Goal: Task Accomplishment & Management: Use online tool/utility

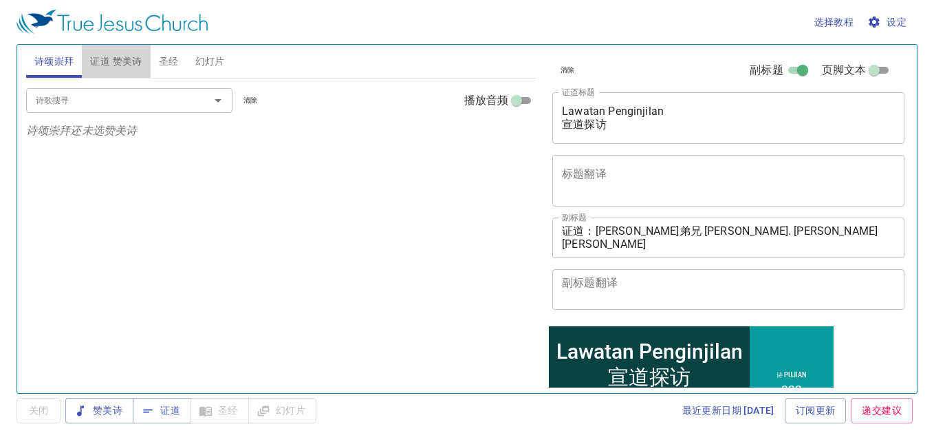
click at [127, 57] on span "证道 赞美诗" at bounding box center [116, 61] width 52 height 17
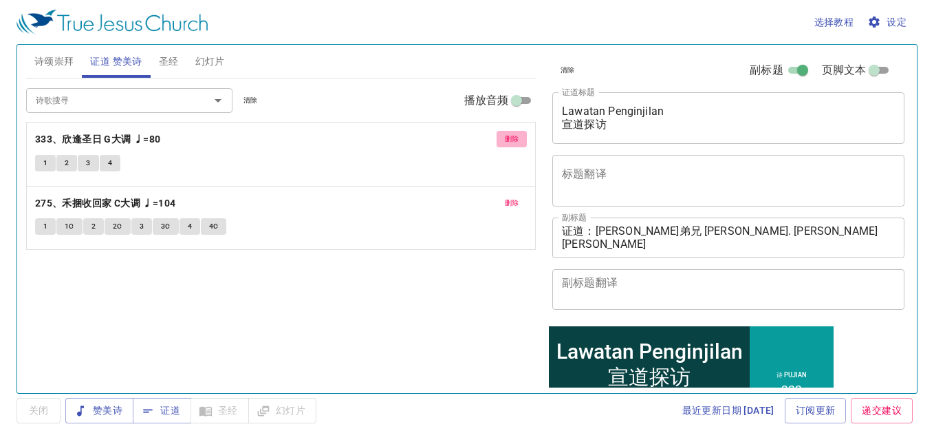
click at [511, 140] on span "删除" at bounding box center [512, 139] width 14 height 12
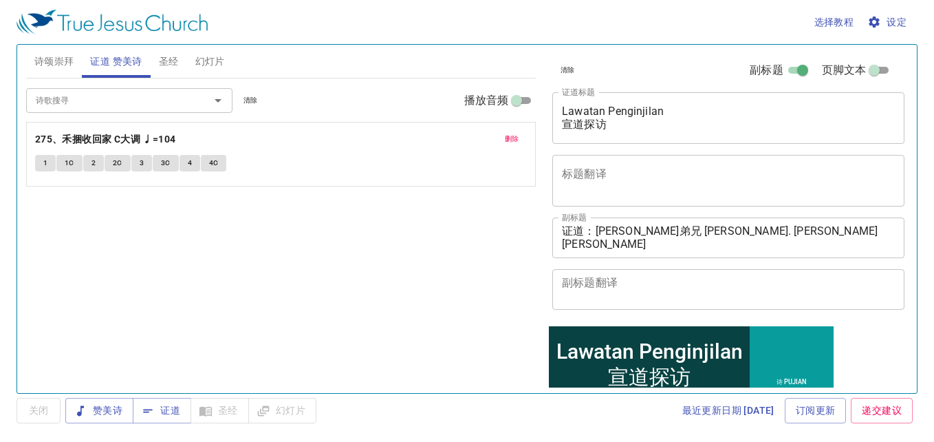
click at [511, 140] on span "删除" at bounding box center [512, 139] width 14 height 12
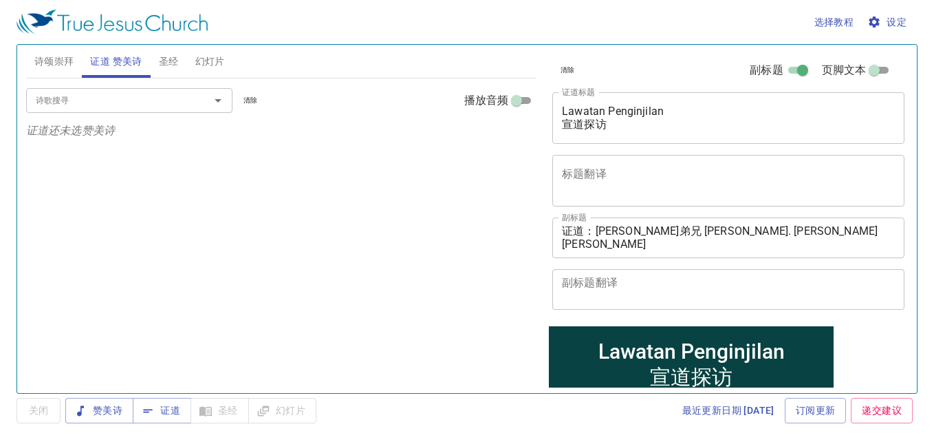
click at [191, 100] on div at bounding box center [209, 100] width 36 height 19
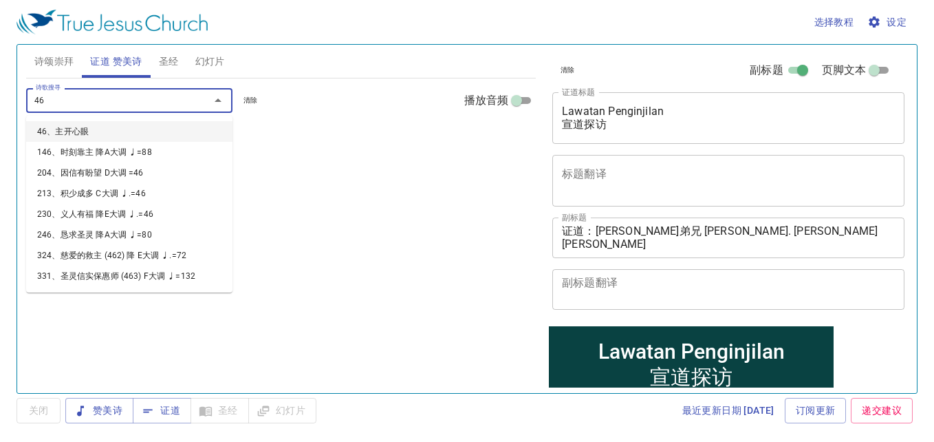
type input "469"
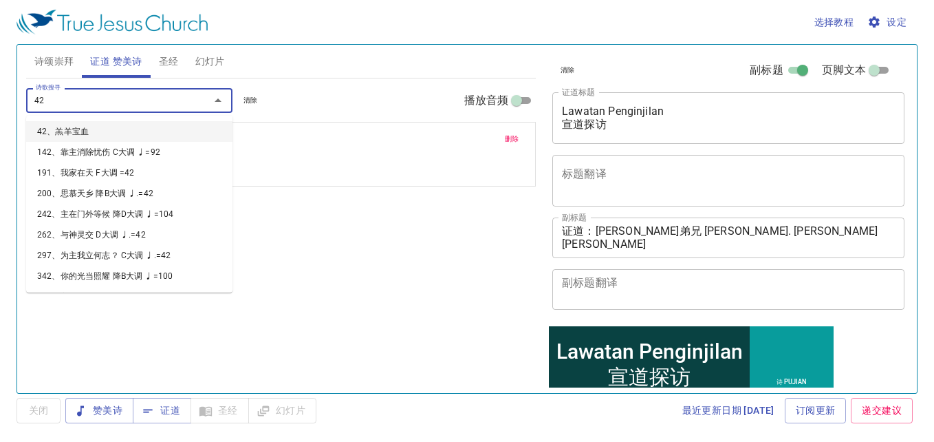
type input "421"
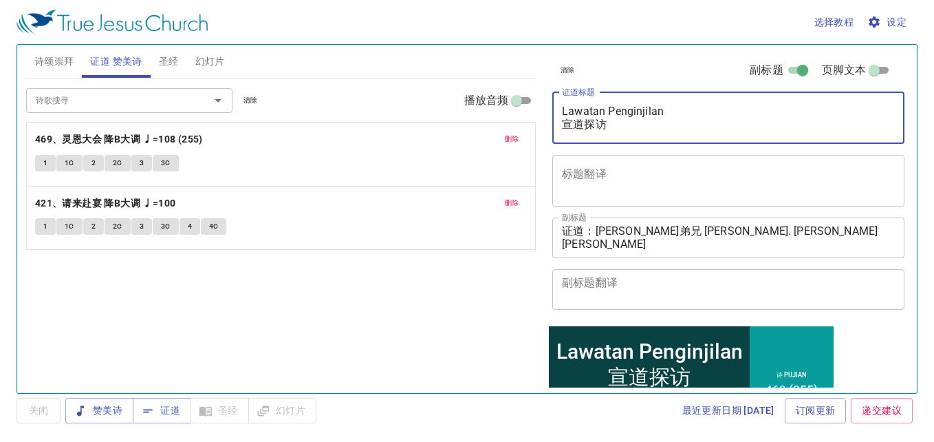
drag, startPoint x: 563, startPoint y: 111, endPoint x: 626, endPoint y: 130, distance: 65.9
click at [626, 130] on textarea "Lawatan Penginjilan 宣道探访" at bounding box center [728, 118] width 333 height 26
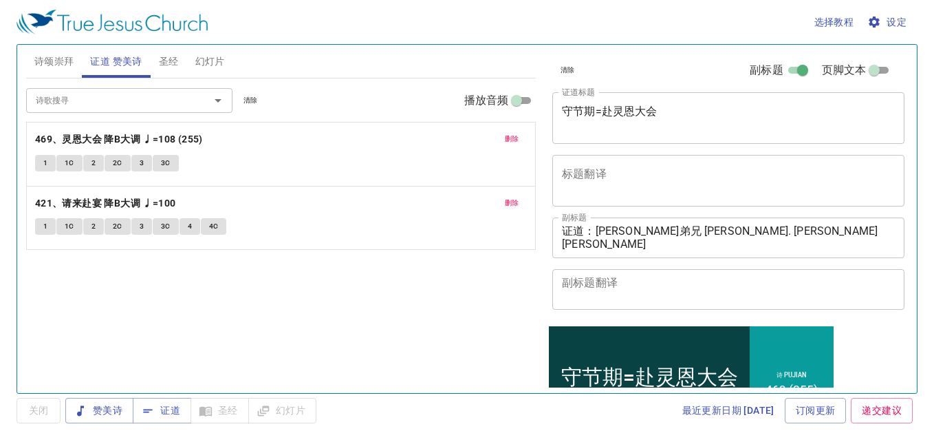
click at [571, 133] on div "守节期=赴灵恩大会 x 证道标题" at bounding box center [728, 118] width 352 height 52
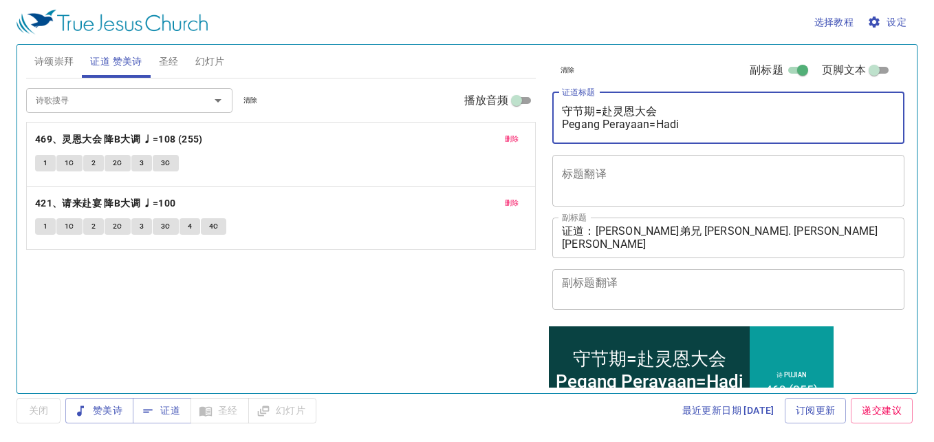
type textarea "守节期=赴灵恩大会 Pegang Perayaan=Hadir"
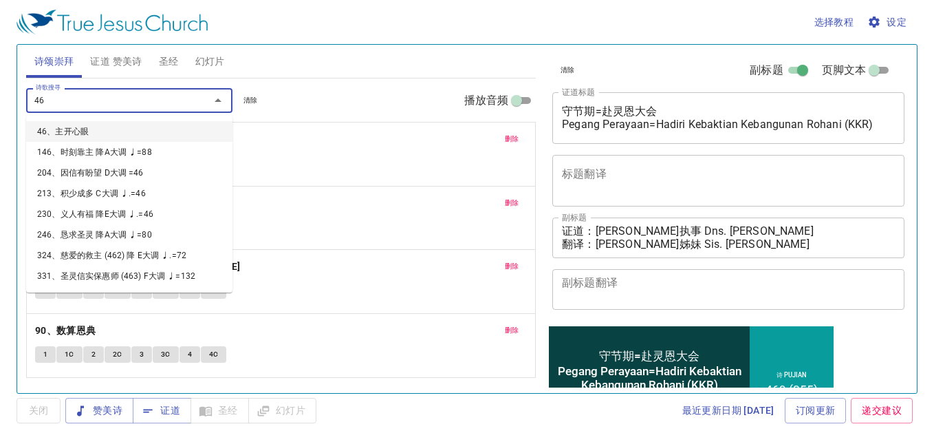
type input "460"
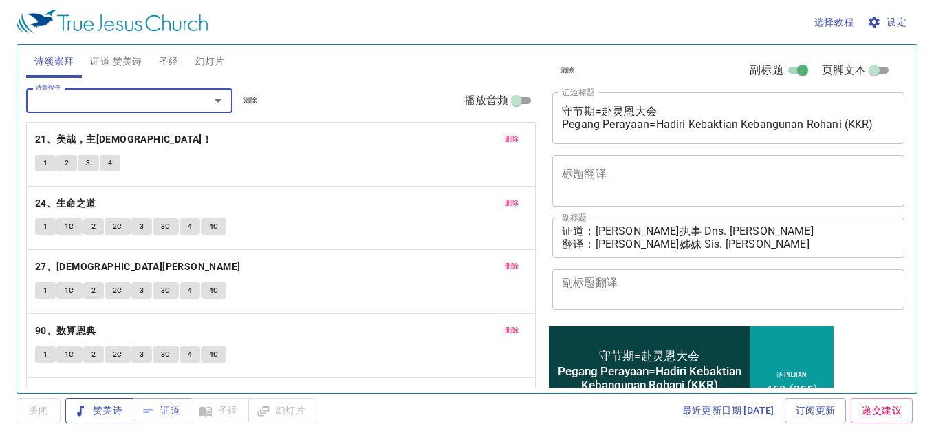
click at [119, 402] on span "赞美诗" at bounding box center [99, 410] width 46 height 17
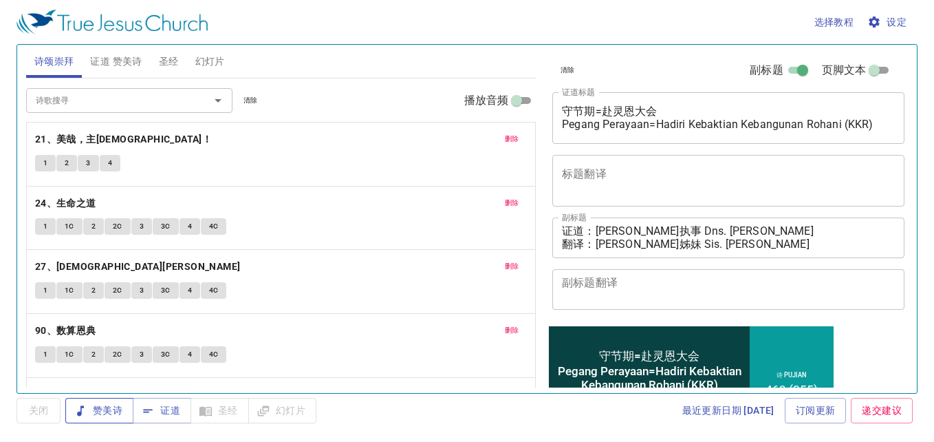
click at [116, 411] on span "赞美诗" at bounding box center [99, 410] width 46 height 17
click at [262, 247] on div "删除 24、生命之道 1 1C 2 2C 3 3C 4 4C" at bounding box center [281, 217] width 508 height 63
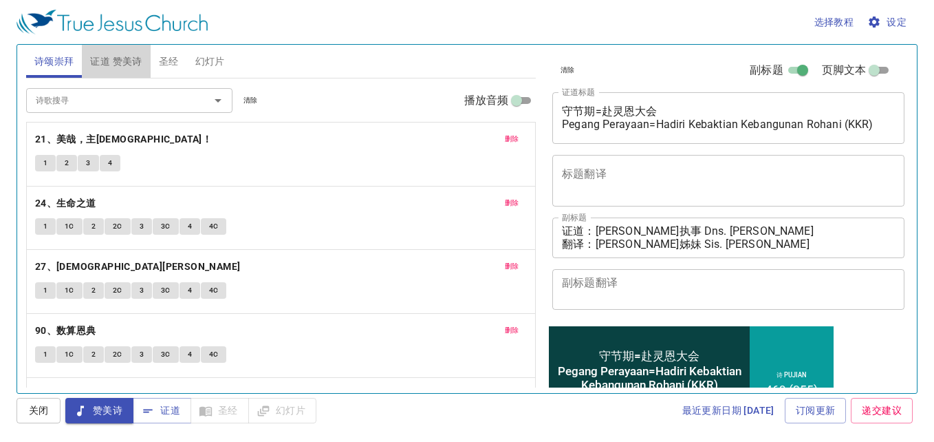
click at [123, 67] on span "证道 赞美诗" at bounding box center [116, 61] width 52 height 17
